Goal: Task Accomplishment & Management: Complete application form

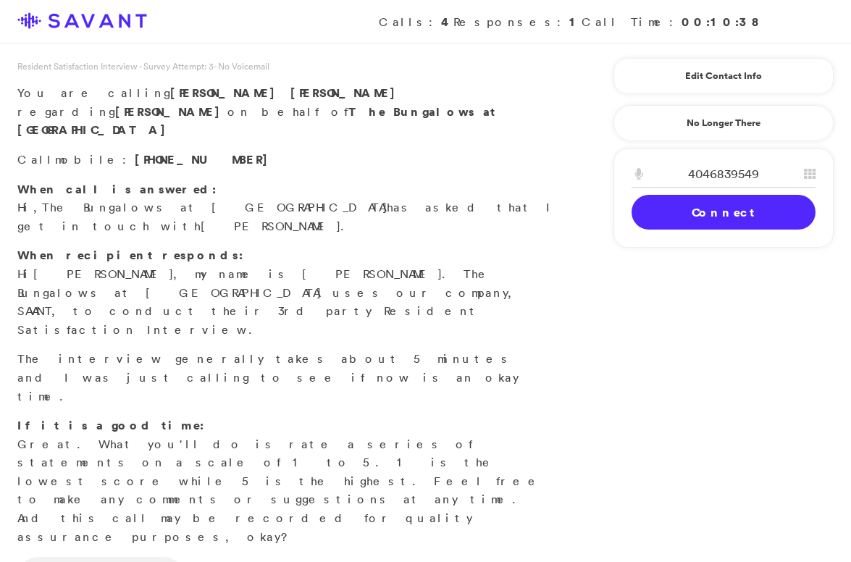
click at [708, 209] on link "Connect" at bounding box center [723, 212] width 184 height 35
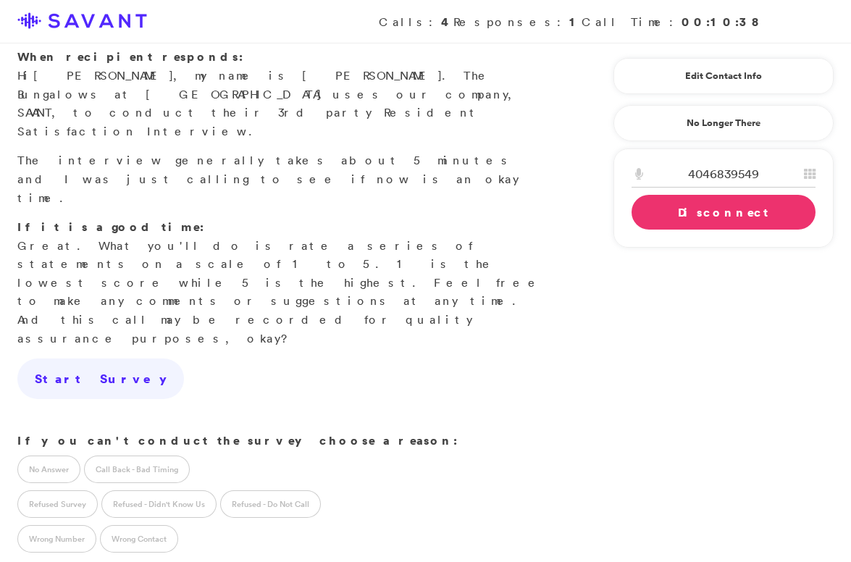
scroll to position [217, 0]
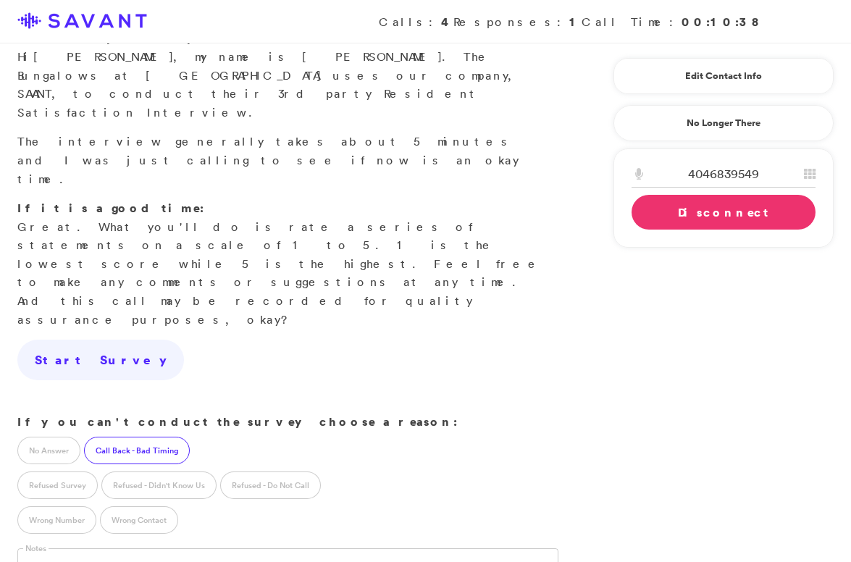
click at [156, 436] on label "Call Back - Bad Timing" at bounding box center [137, 450] width 106 height 28
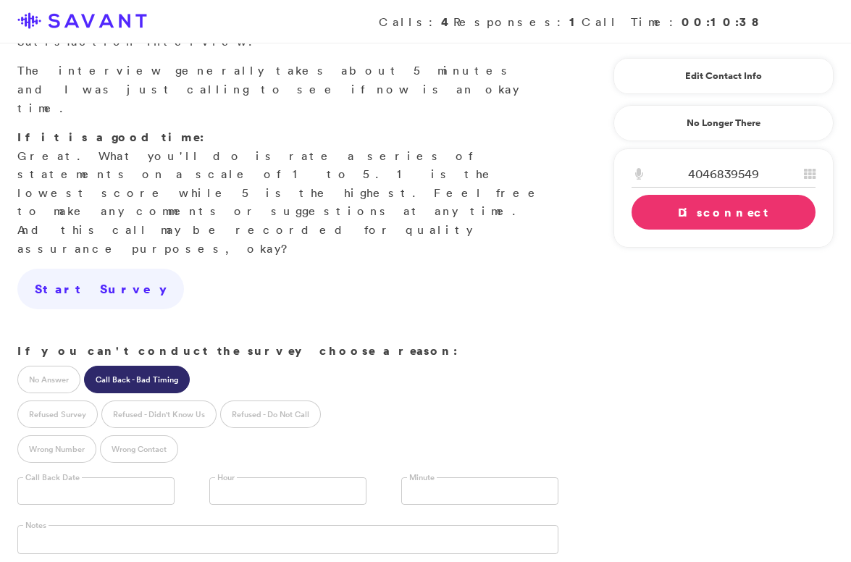
scroll to position [335, 0]
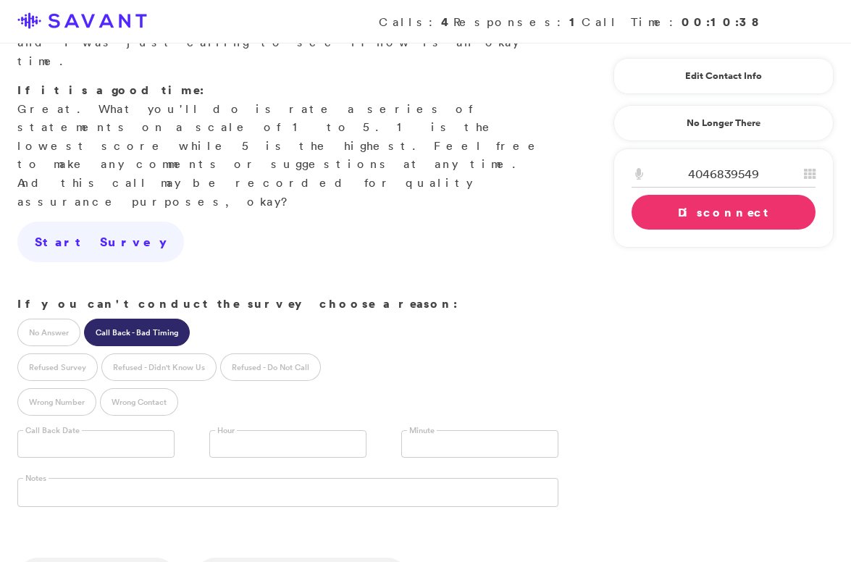
click at [105, 430] on input "text" at bounding box center [95, 444] width 157 height 28
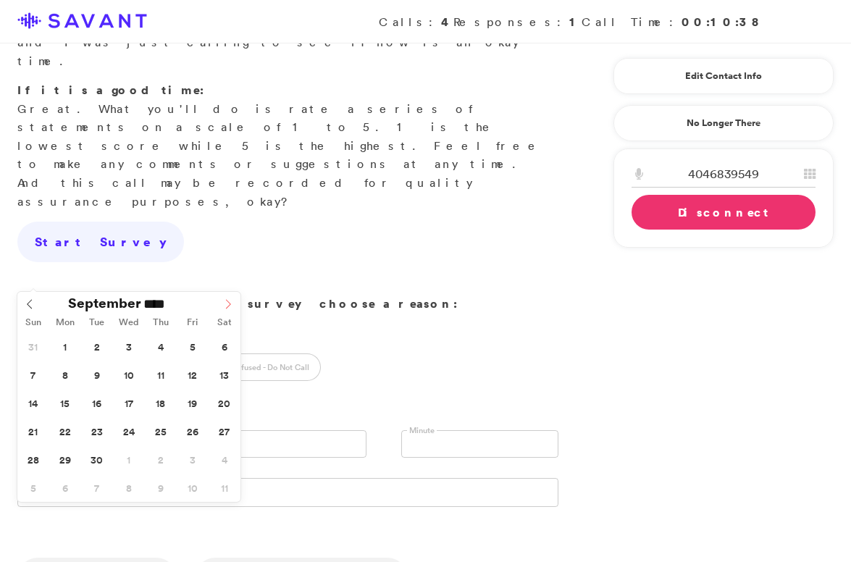
click at [227, 307] on icon at bounding box center [228, 304] width 5 height 9
click at [28, 305] on icon at bounding box center [29, 304] width 5 height 9
click at [223, 305] on icon at bounding box center [228, 304] width 10 height 10
type input "**********"
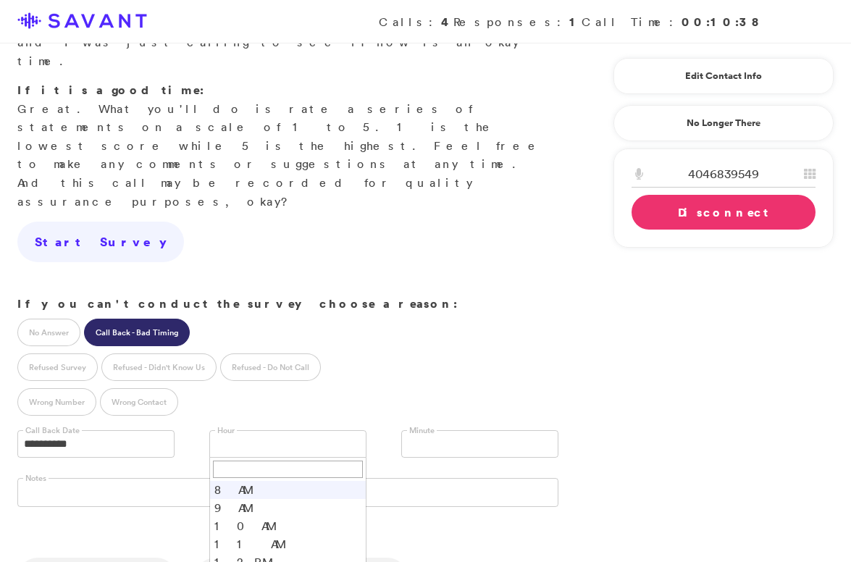
click at [271, 430] on link at bounding box center [287, 444] width 157 height 28
click at [240, 535] on li "11 AM" at bounding box center [288, 544] width 156 height 18
click at [672, 217] on link "Disconnect" at bounding box center [723, 212] width 184 height 35
